Goal: Navigation & Orientation: Understand site structure

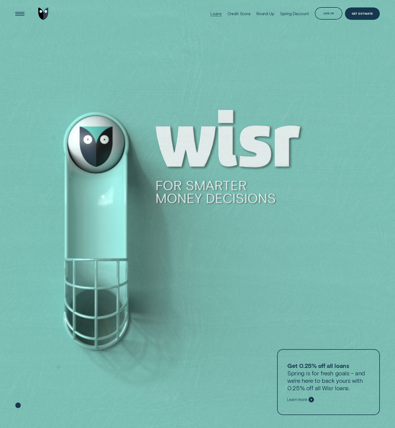
click at [219, 17] on div "Loans" at bounding box center [215, 14] width 11 height 28
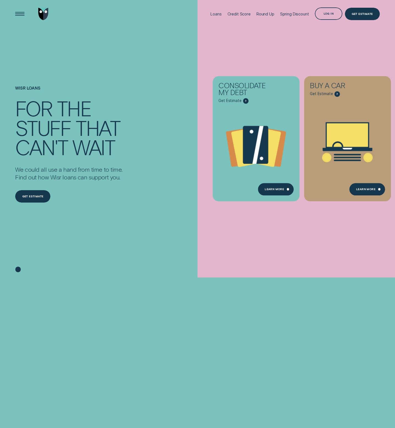
click at [131, 28] on div "Wisr loans For the stuff that can't wait We could all use a hand from time to t…" at bounding box center [92, 152] width 158 height 249
click at [237, 18] on div "Credit Score" at bounding box center [238, 14] width 23 height 28
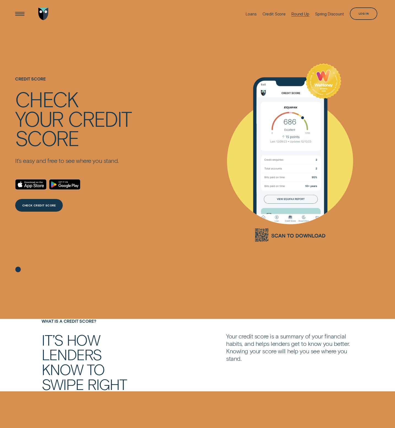
click at [302, 12] on div "Round Up" at bounding box center [300, 14] width 18 height 5
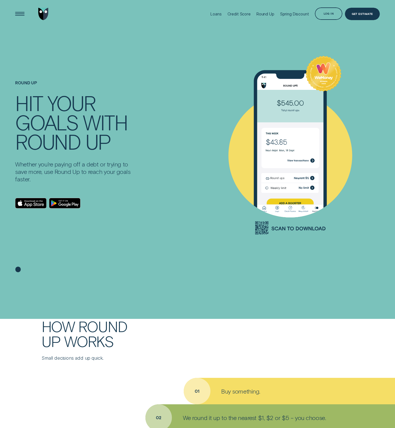
click at [285, 30] on div "Round Up WeMoney" at bounding box center [290, 145] width 180 height 234
click at [294, 19] on div "Spring Discount" at bounding box center [294, 14] width 29 height 28
